Goal: Transaction & Acquisition: Purchase product/service

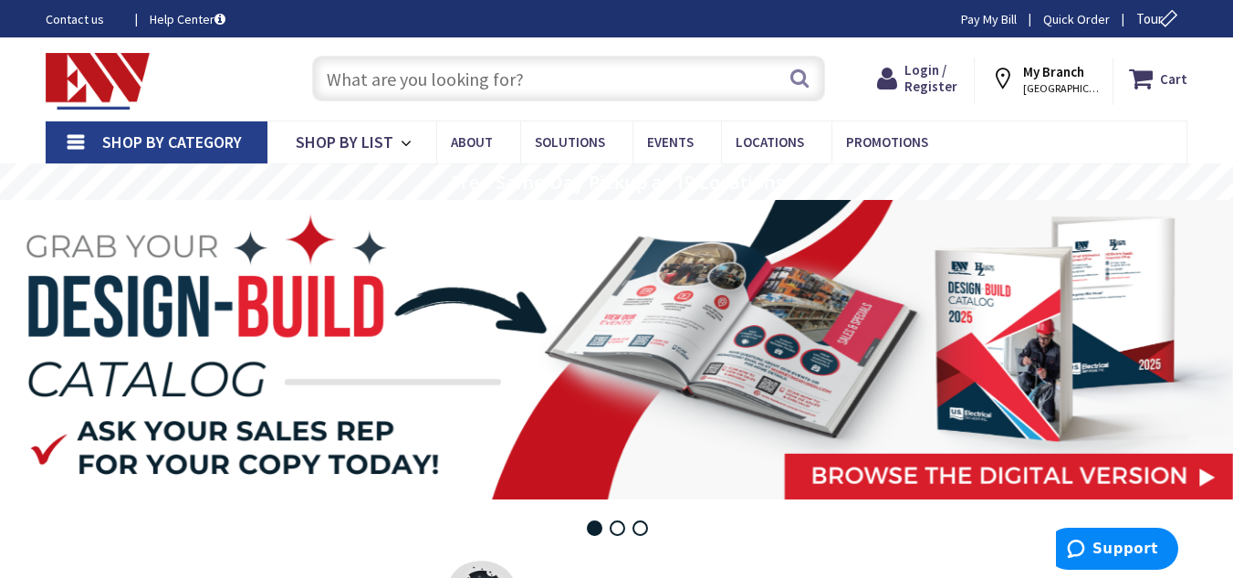
click at [1046, 69] on strong "My Branch" at bounding box center [1053, 71] width 61 height 17
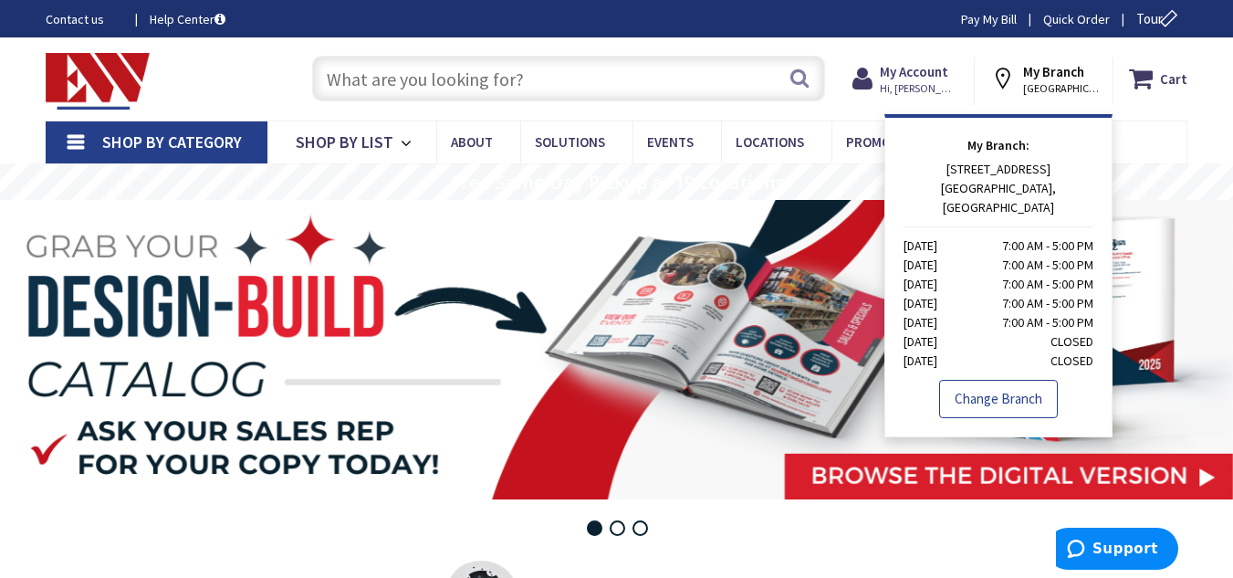
click at [1019, 386] on link "Change Branch" at bounding box center [998, 399] width 119 height 38
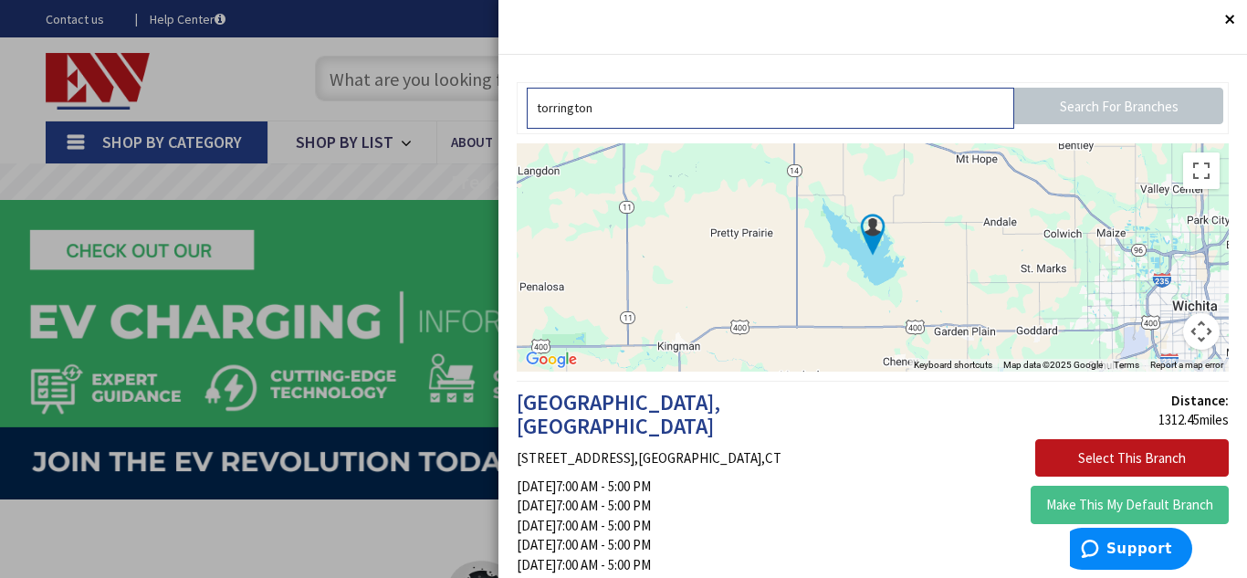
type input "torrington"
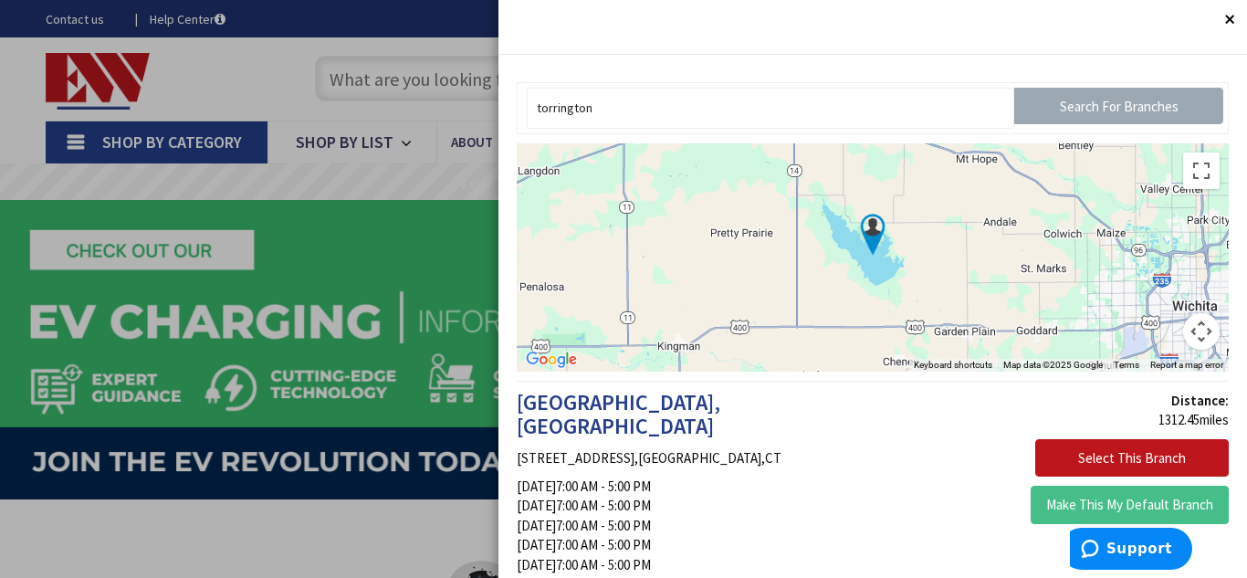
click at [1066, 106] on input "Search For Branches" at bounding box center [1118, 106] width 209 height 37
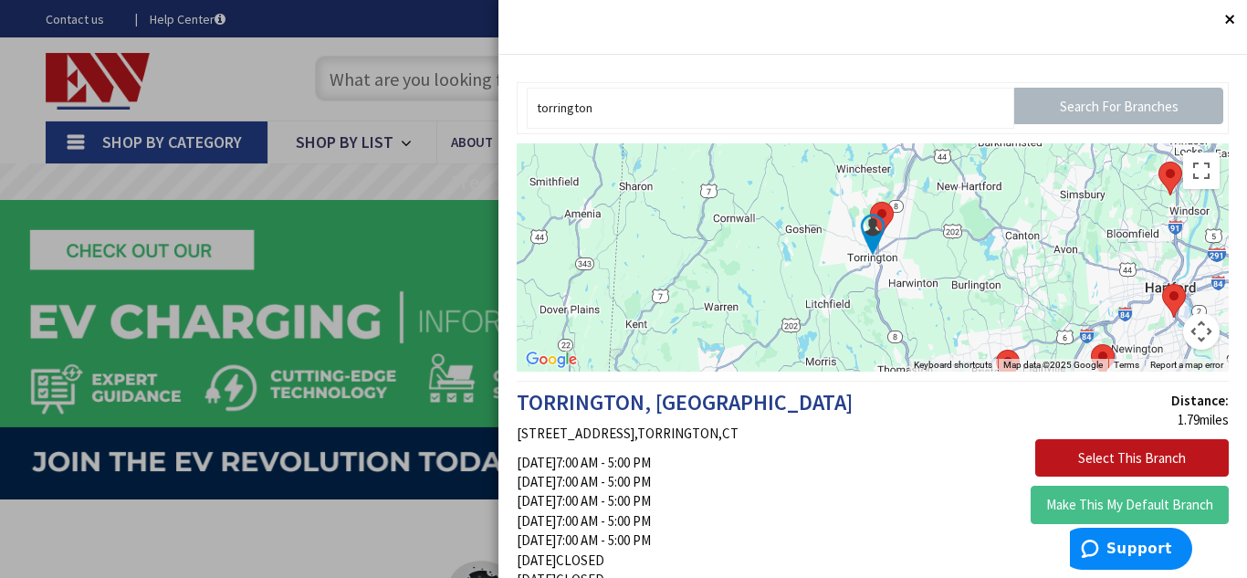
click at [878, 212] on img at bounding box center [873, 235] width 46 height 46
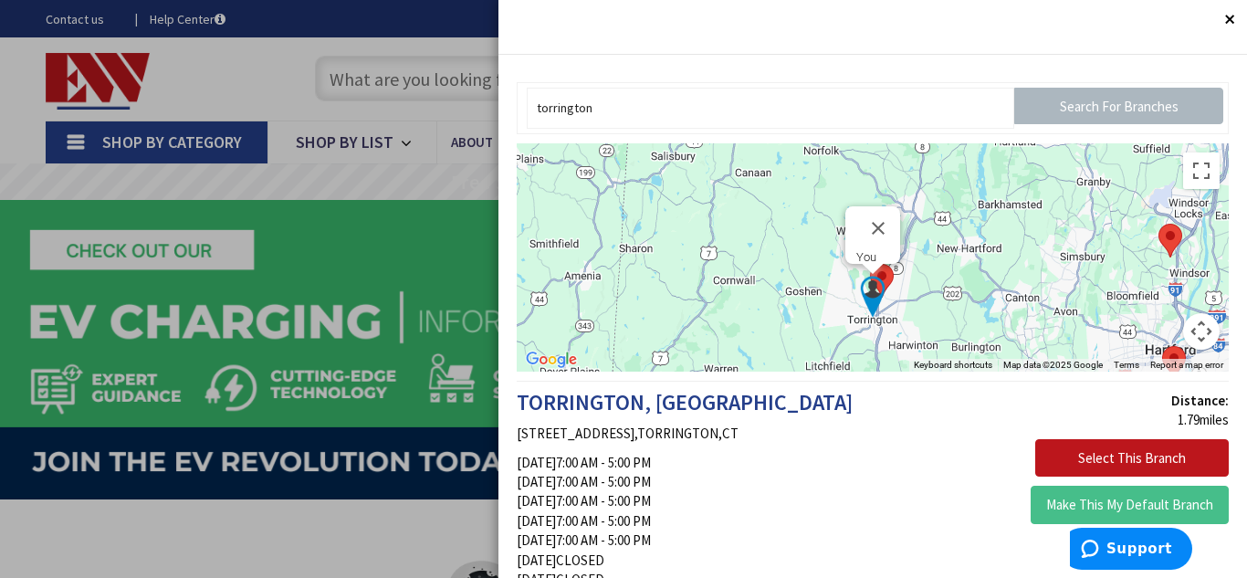
click at [868, 295] on img at bounding box center [873, 297] width 46 height 46
click at [886, 266] on img at bounding box center [882, 281] width 24 height 34
click at [877, 268] on div at bounding box center [873, 269] width 23 height 11
click at [1097, 449] on button "Select This Branch" at bounding box center [1131, 458] width 193 height 38
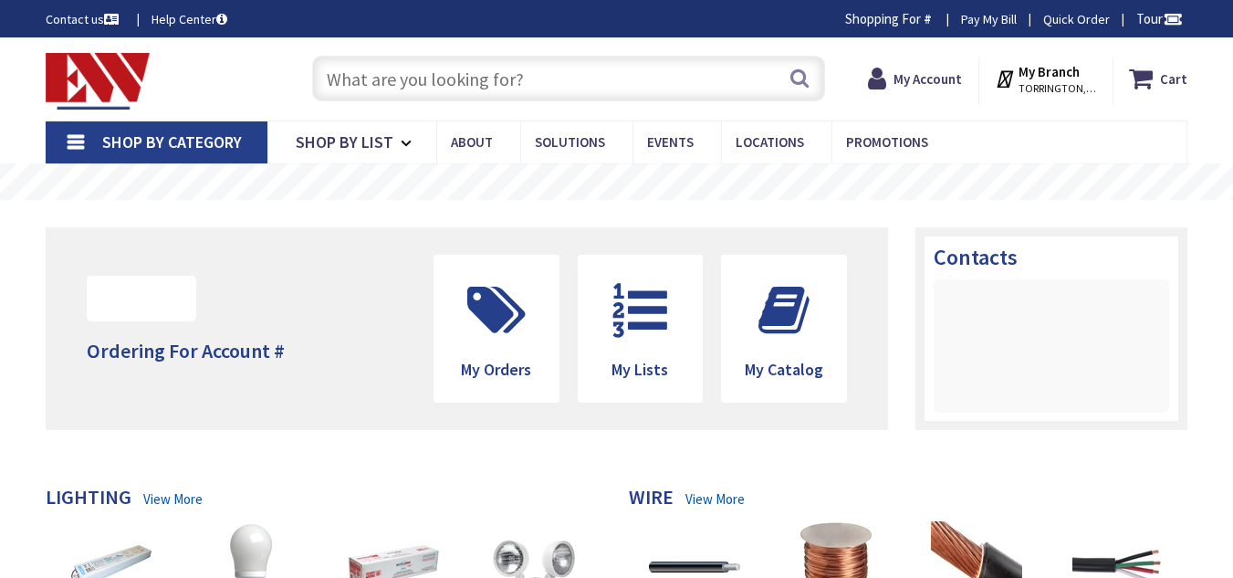
click at [503, 96] on input "text" at bounding box center [568, 79] width 513 height 46
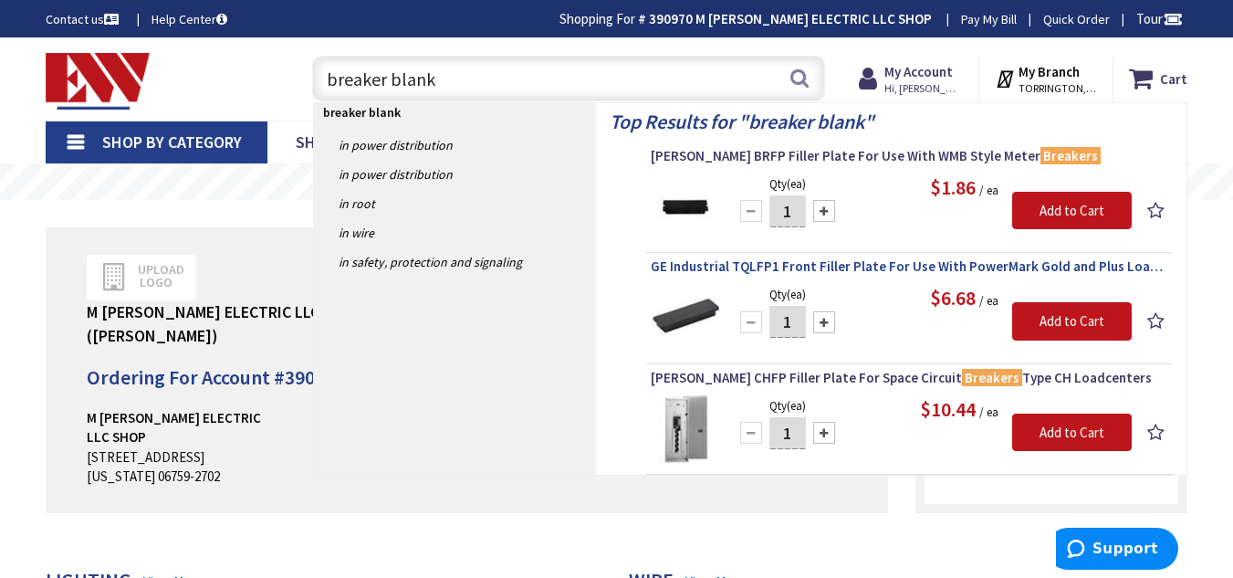
type input "breaker blank"
click at [706, 266] on span "GE Industrial TQLFP1 Front Filler Plate For Use With PowerMark Gold and Plus Lo…" at bounding box center [910, 266] width 518 height 18
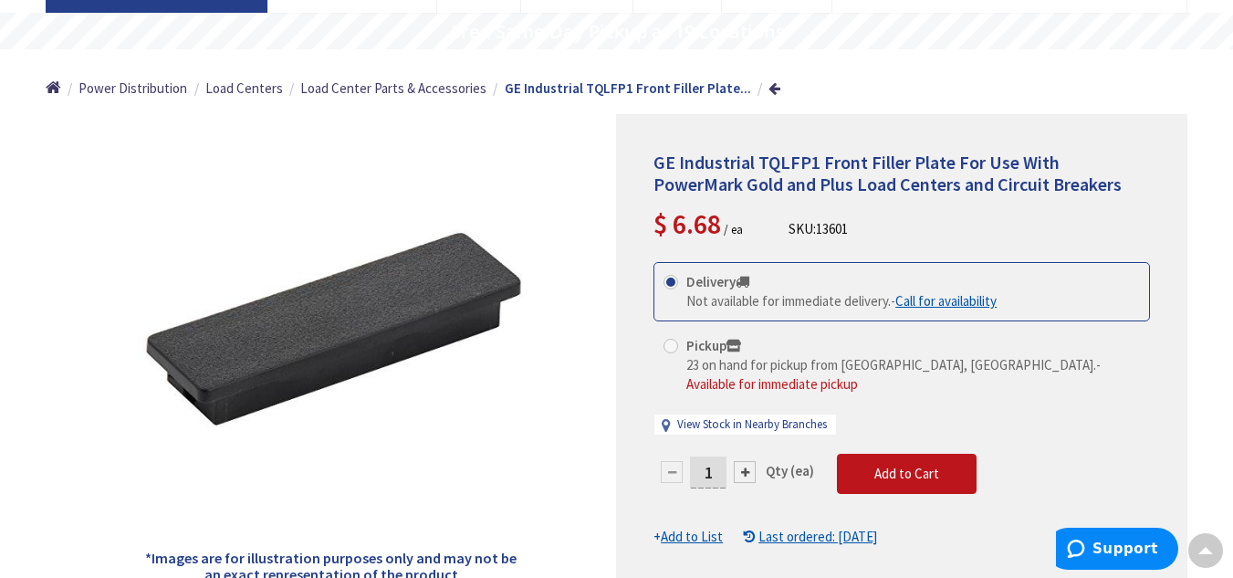
scroll to position [152, 0]
